Goal: Transaction & Acquisition: Purchase product/service

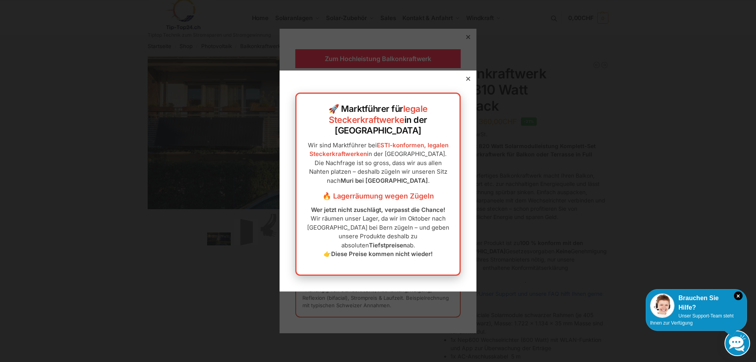
click at [466, 81] on icon at bounding box center [468, 79] width 4 height 4
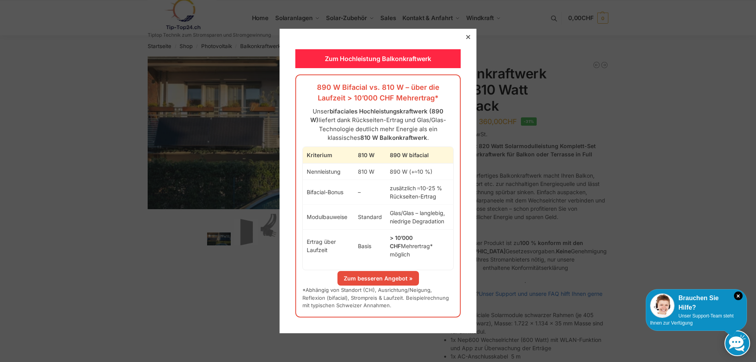
click at [466, 39] on icon at bounding box center [468, 37] width 4 height 4
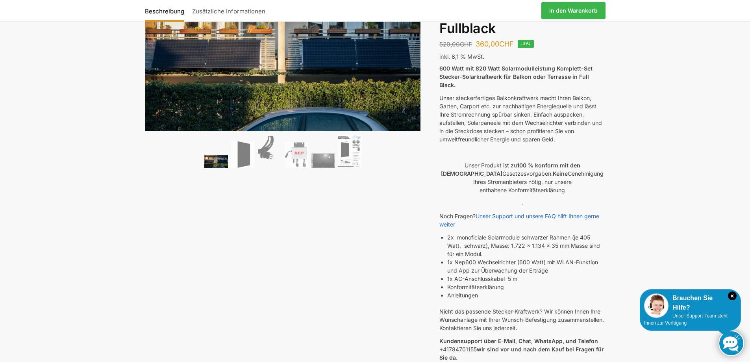
scroll to position [39, 0]
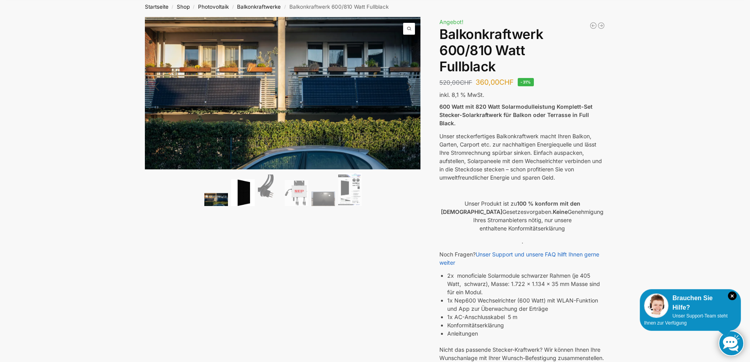
click at [244, 192] on img at bounding box center [243, 192] width 24 height 27
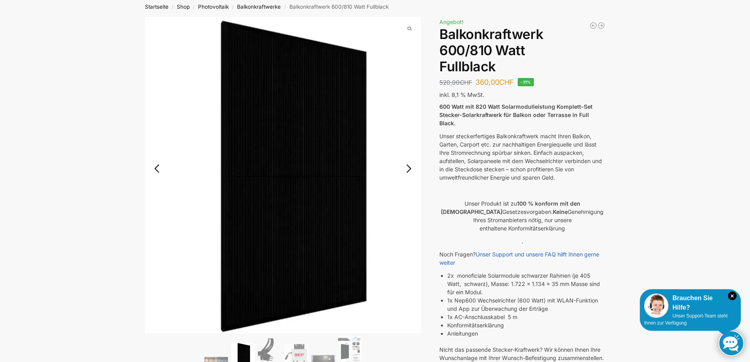
click at [410, 168] on link "Next" at bounding box center [407, 172] width 26 height 8
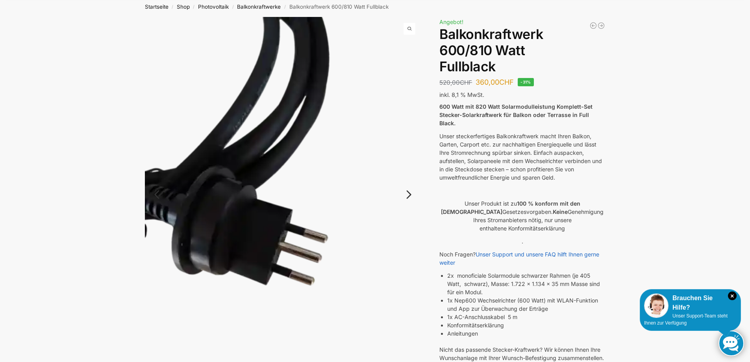
click at [410, 168] on img at bounding box center [283, 201] width 276 height 368
click at [409, 194] on link "Next" at bounding box center [407, 198] width 26 height 8
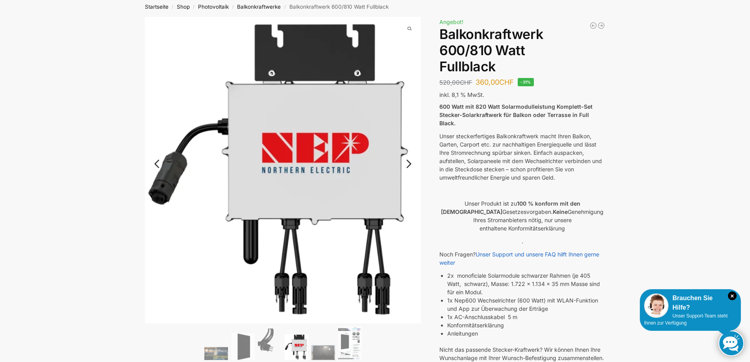
click at [409, 164] on link "Next" at bounding box center [407, 168] width 26 height 8
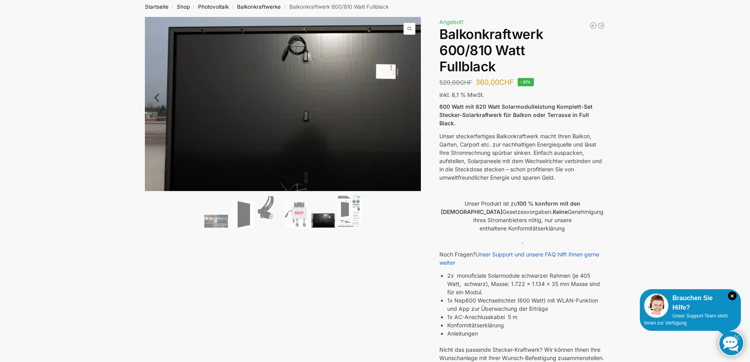
click at [409, 164] on img at bounding box center [302, 116] width 315 height 198
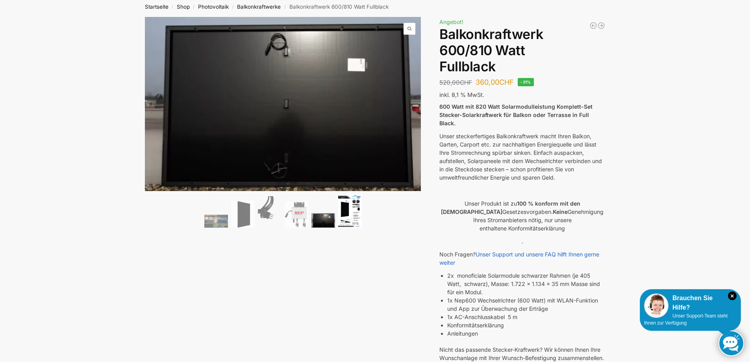
click at [344, 217] on img at bounding box center [350, 210] width 24 height 33
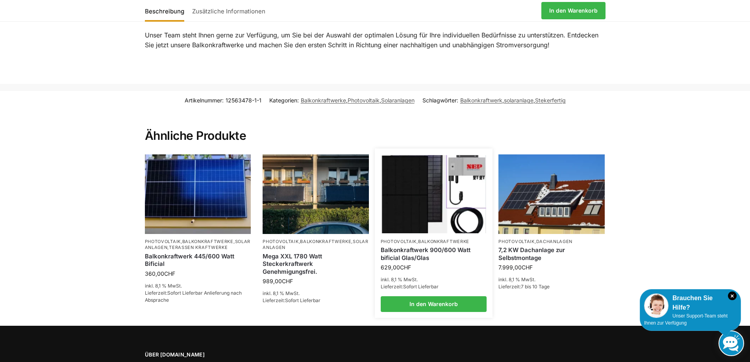
scroll to position [1142, 0]
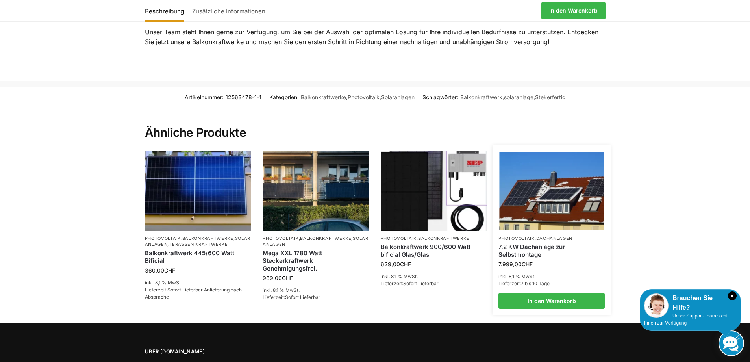
click at [516, 243] on link "7,2 KW Dachanlage zur Selbstmontage" at bounding box center [551, 250] width 106 height 15
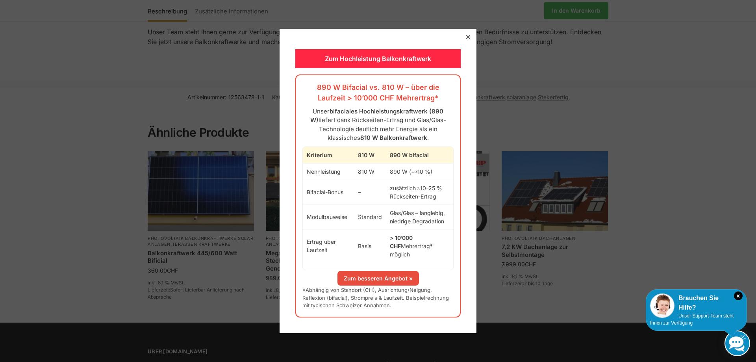
click at [466, 39] on icon at bounding box center [468, 37] width 4 height 4
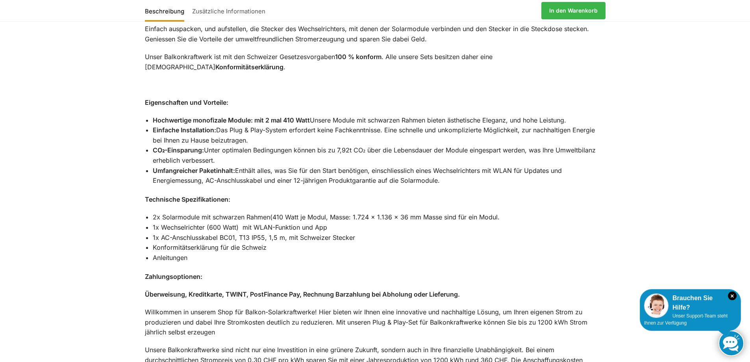
scroll to position [572, 0]
